Goal: Transaction & Acquisition: Subscribe to service/newsletter

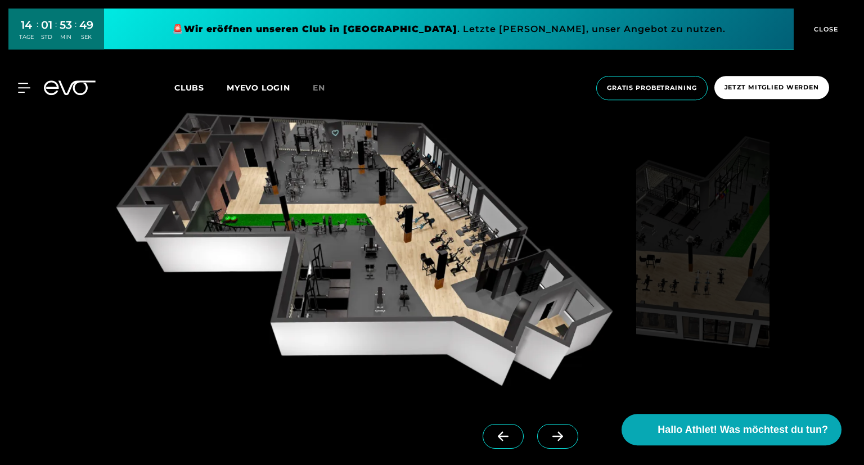
scroll to position [1109, 0]
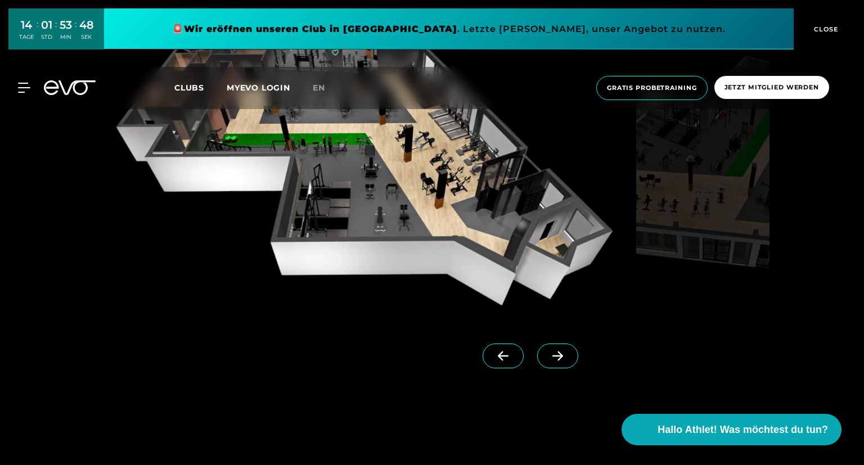
click at [557, 355] on icon at bounding box center [558, 356] width 20 height 10
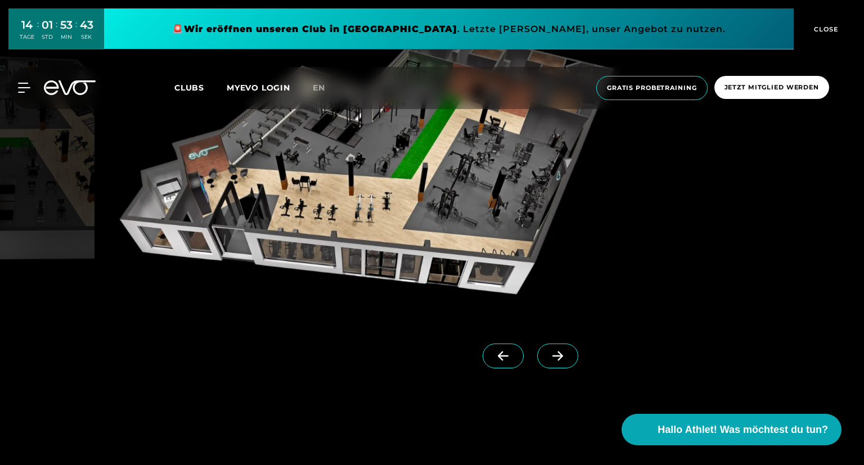
click at [561, 358] on icon at bounding box center [557, 357] width 11 height 10
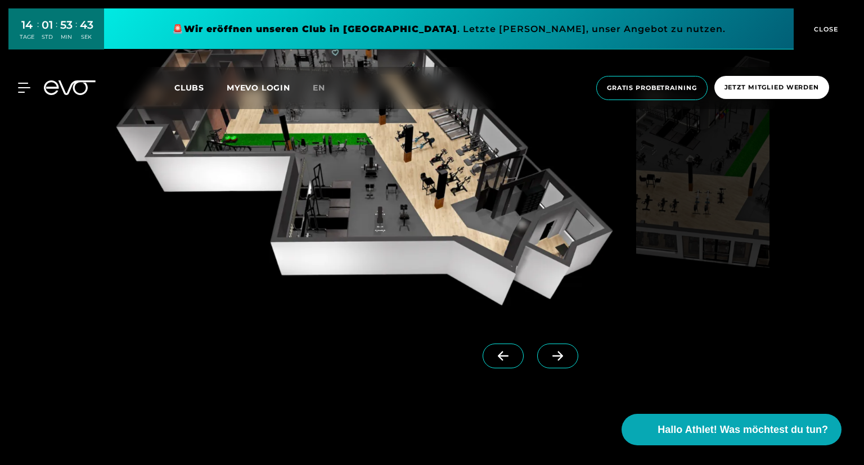
click at [561, 358] on icon at bounding box center [557, 357] width 11 height 10
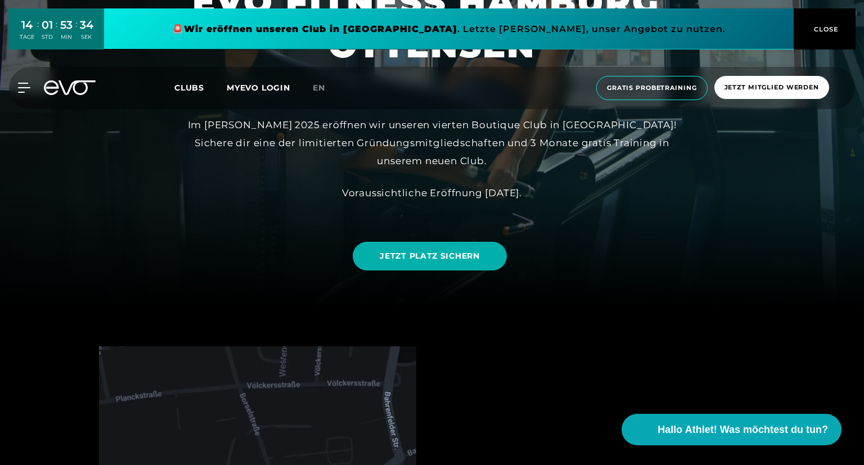
scroll to position [0, 0]
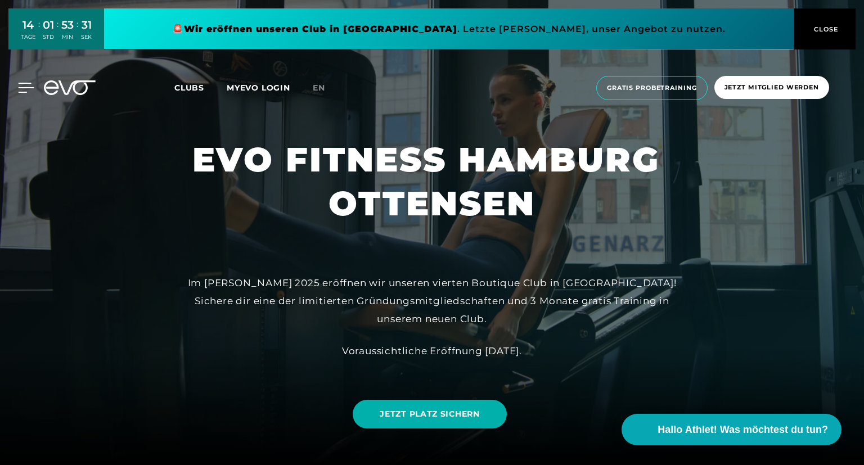
click at [22, 86] on icon at bounding box center [26, 88] width 16 height 10
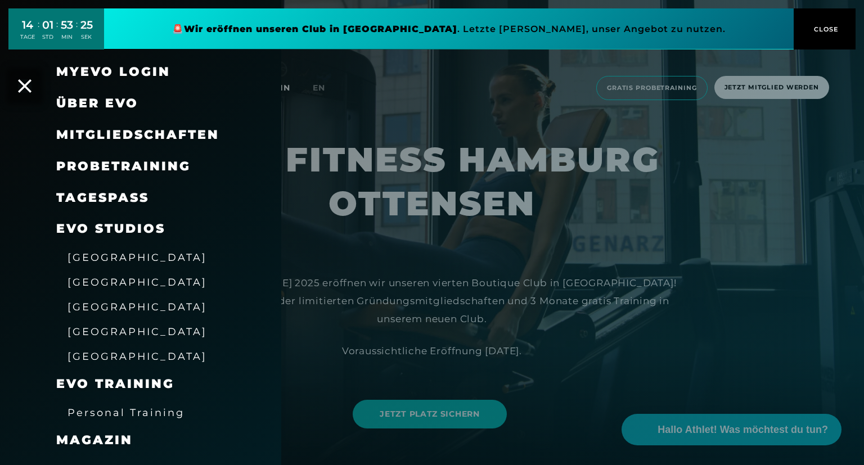
click at [119, 204] on link "TAGESPASS" at bounding box center [102, 197] width 93 height 15
click at [516, 226] on div at bounding box center [432, 232] width 864 height 465
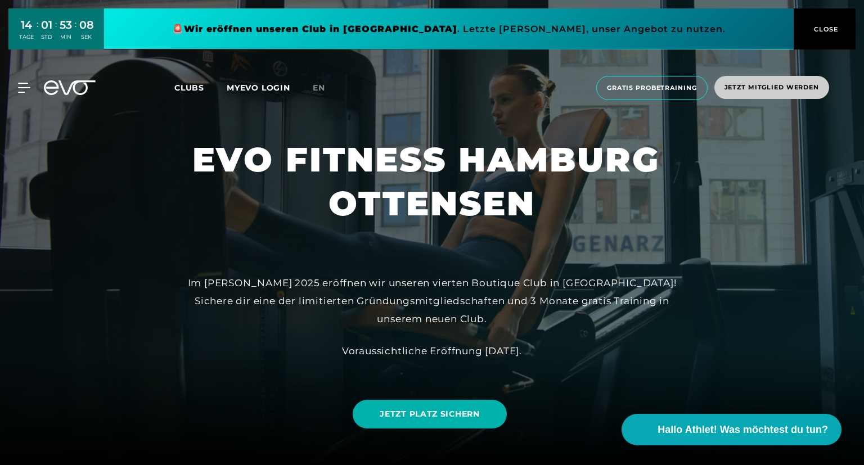
click at [742, 91] on span "Jetzt Mitglied werden" at bounding box center [771, 88] width 94 height 10
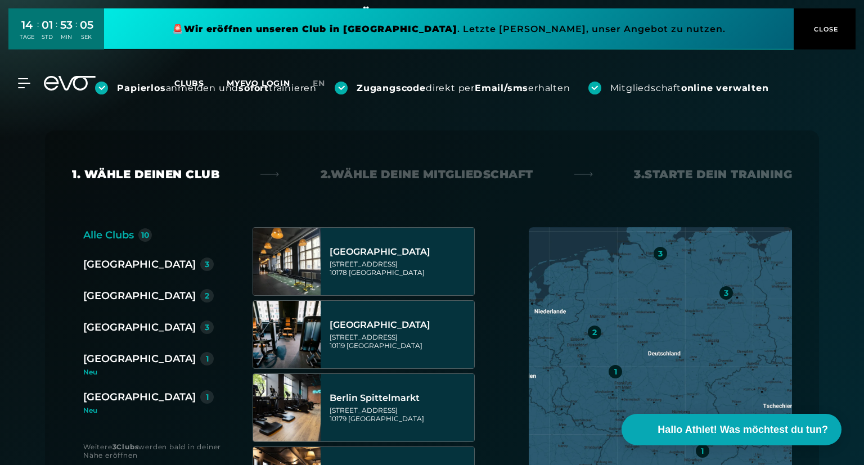
scroll to position [158, 0]
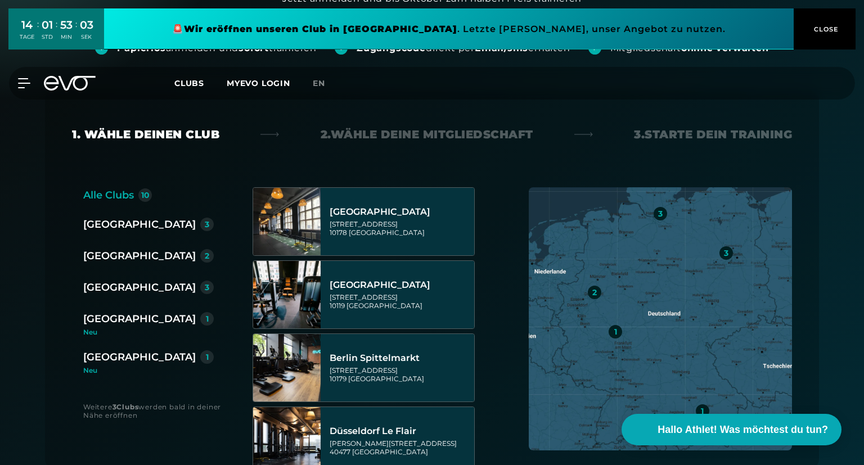
click at [125, 291] on div "[GEOGRAPHIC_DATA]" at bounding box center [139, 288] width 112 height 16
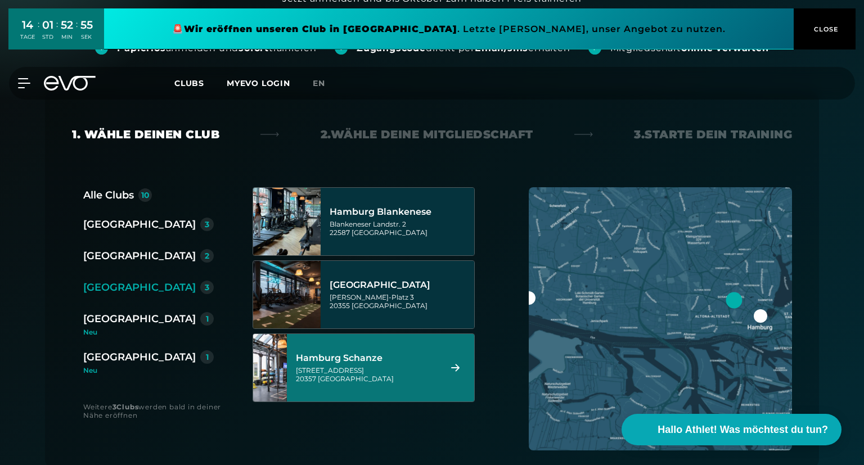
click at [417, 386] on div "[GEOGRAPHIC_DATA][STREET_ADDRESS]" at bounding box center [366, 367] width 141 height 49
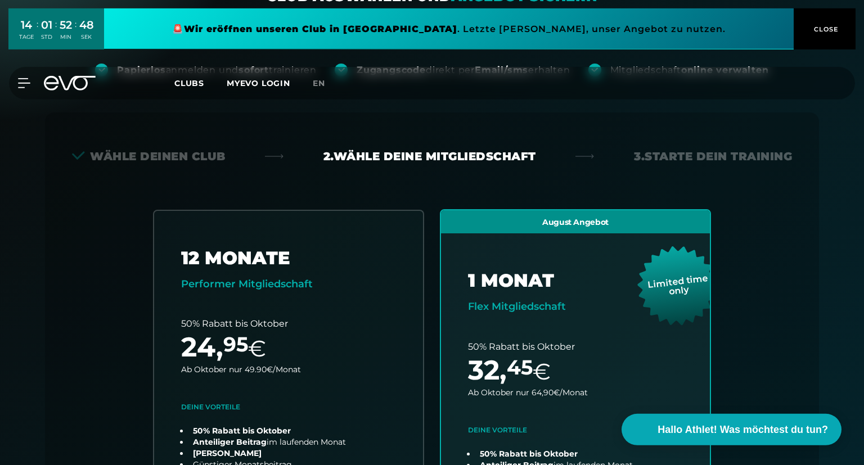
scroll to position [0, 0]
